Goal: Navigation & Orientation: Find specific page/section

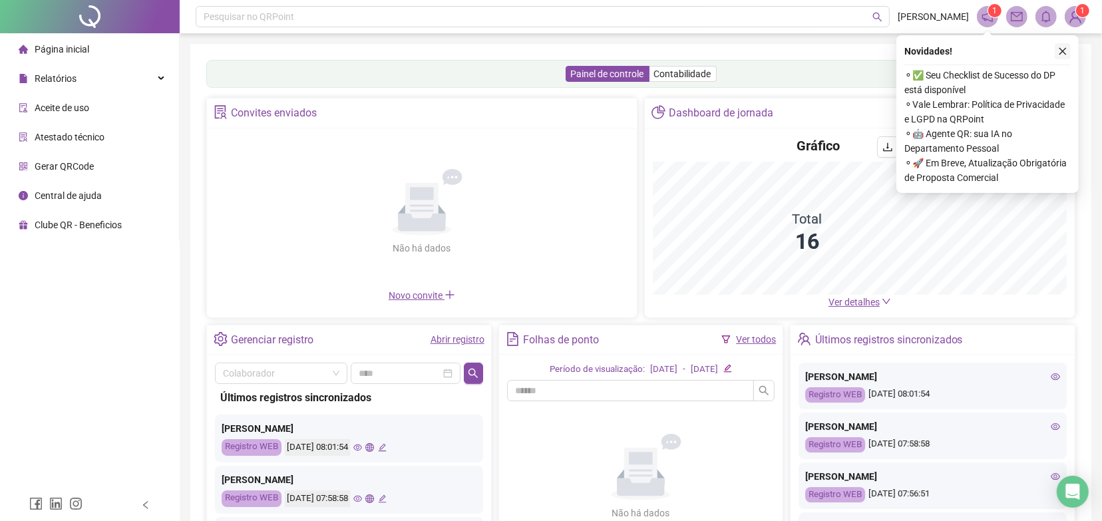
click at [1060, 53] on icon "close" at bounding box center [1062, 51] width 7 height 7
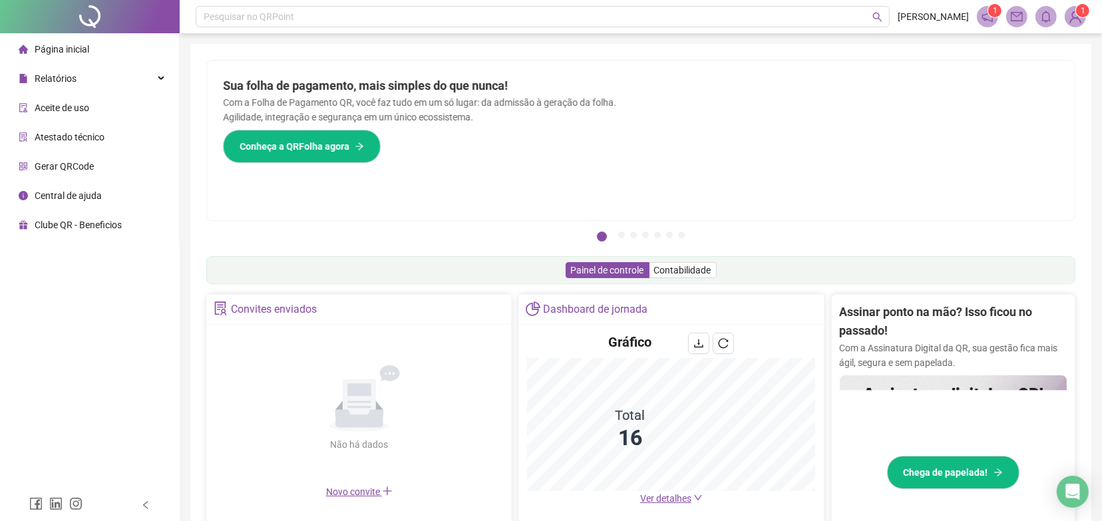
scroll to position [83, 0]
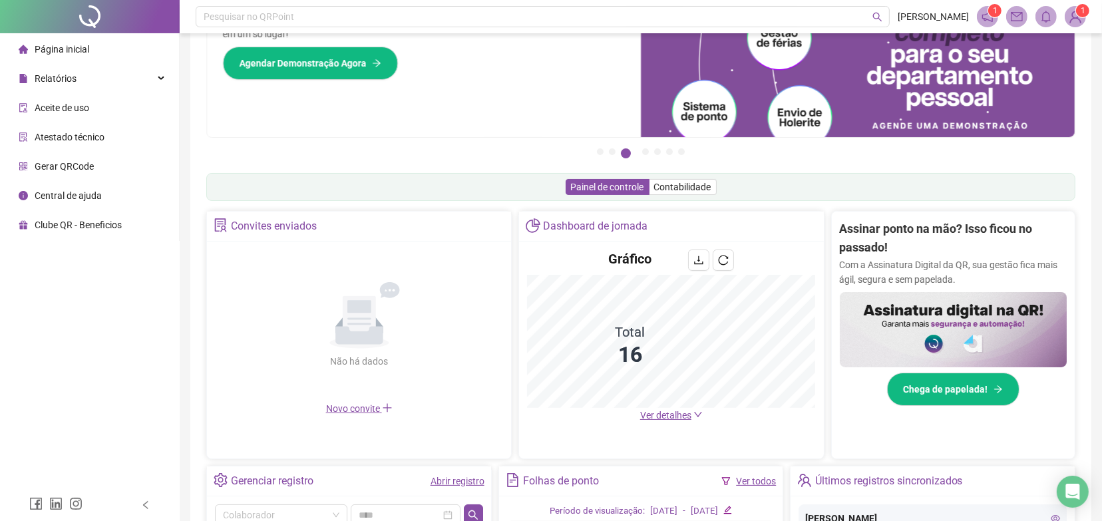
click at [680, 418] on span "Ver detalhes" at bounding box center [665, 415] width 51 height 11
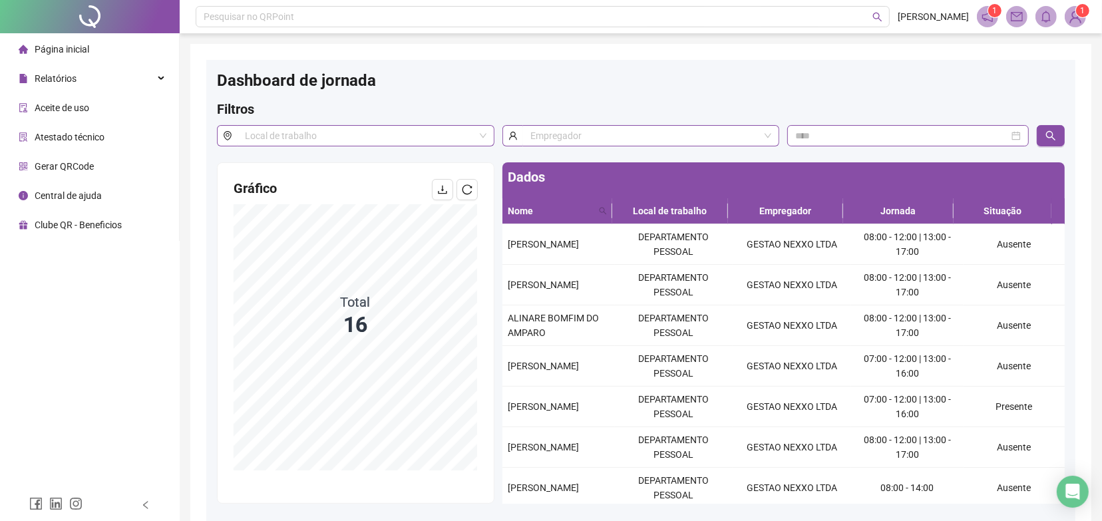
click at [57, 51] on span "Página inicial" at bounding box center [62, 49] width 55 height 11
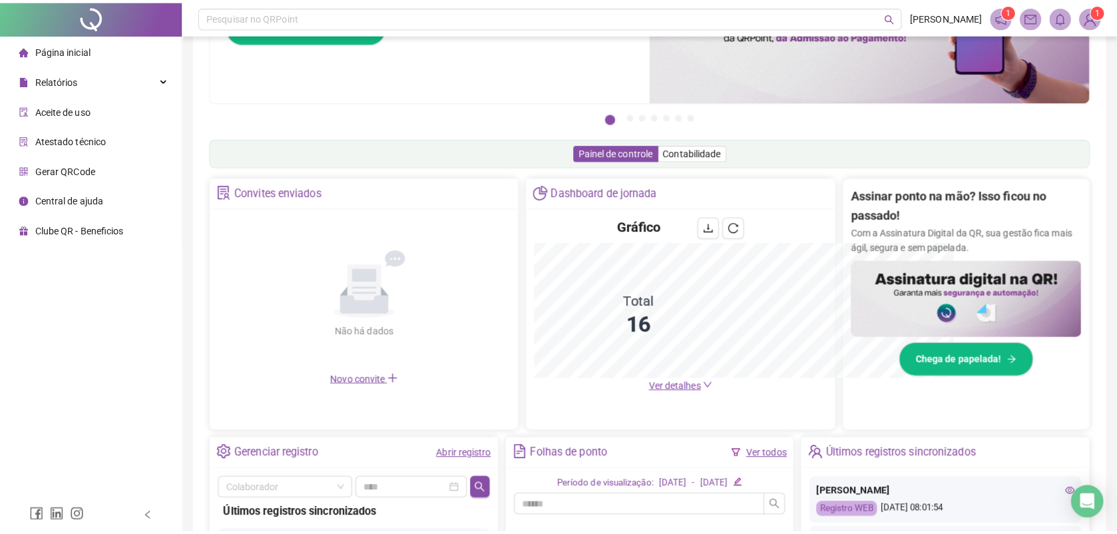
scroll to position [317, 0]
